Goal: Navigation & Orientation: Find specific page/section

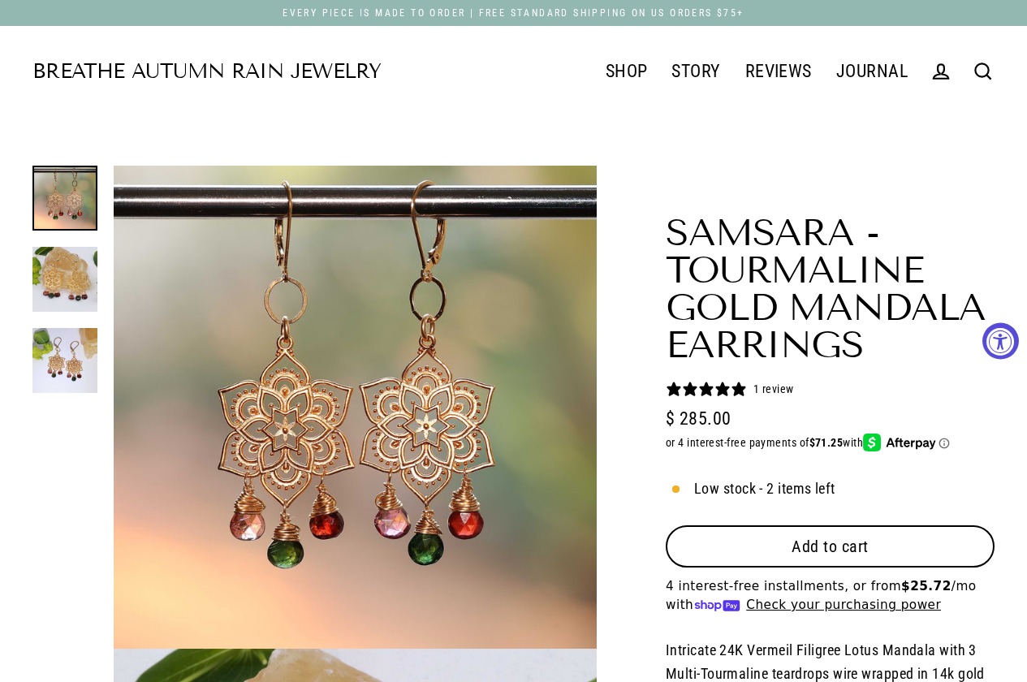
select select "3"
